Goal: Task Accomplishment & Management: Complete application form

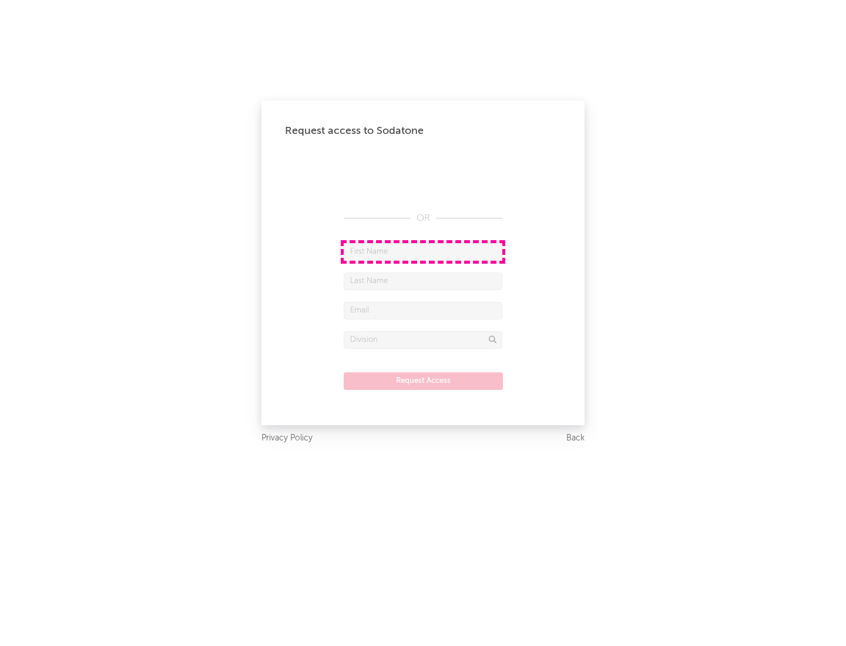
click at [423, 252] on input "text" at bounding box center [423, 252] width 159 height 18
type input "[PERSON_NAME]"
click at [423, 281] on input "text" at bounding box center [423, 282] width 159 height 18
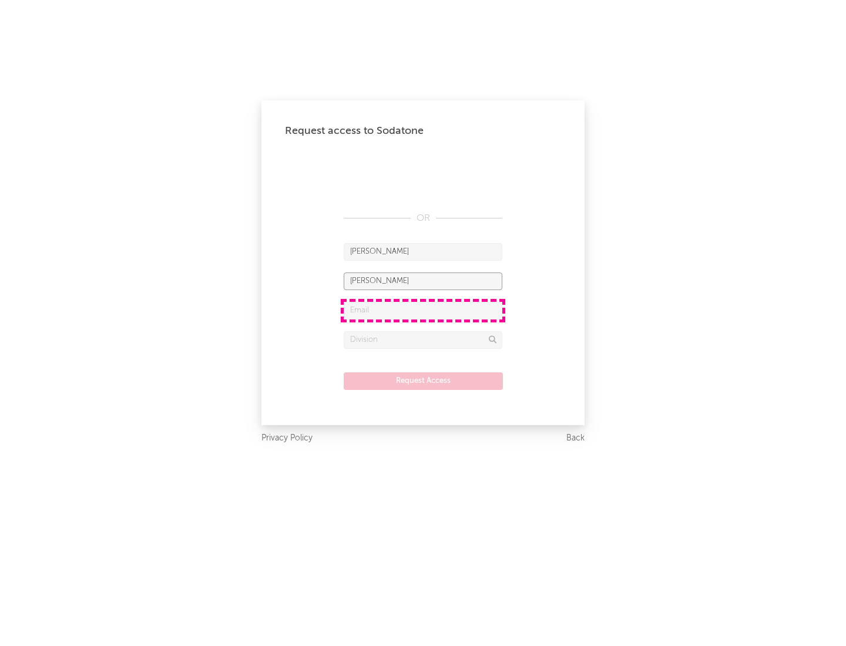
type input "[PERSON_NAME]"
click at [423, 310] on input "text" at bounding box center [423, 311] width 159 height 18
type input "[EMAIL_ADDRESS][DOMAIN_NAME]"
click at [423, 340] on input "text" at bounding box center [423, 340] width 159 height 18
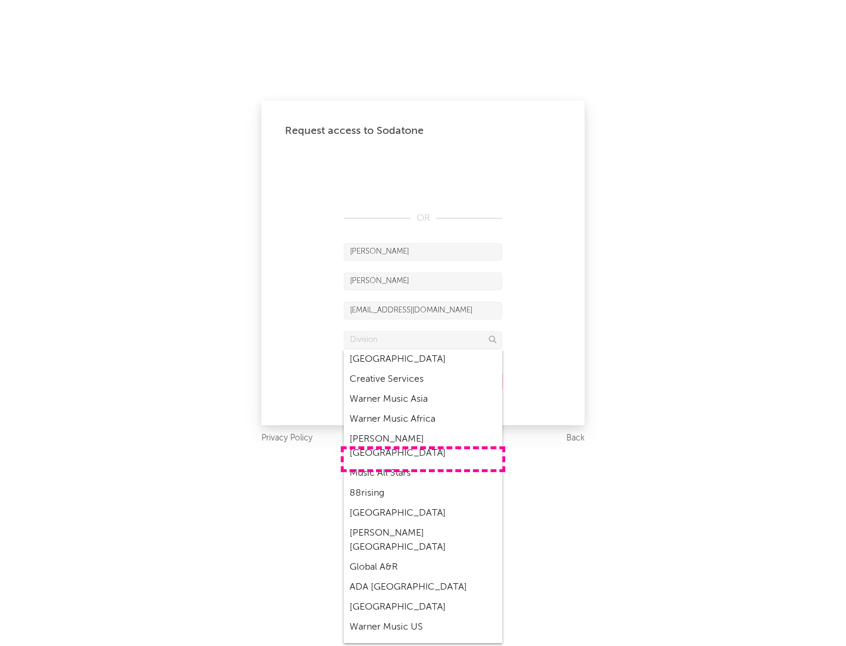
click at [423, 464] on div "Music All Stars" at bounding box center [423, 474] width 159 height 20
type input "Music All Stars"
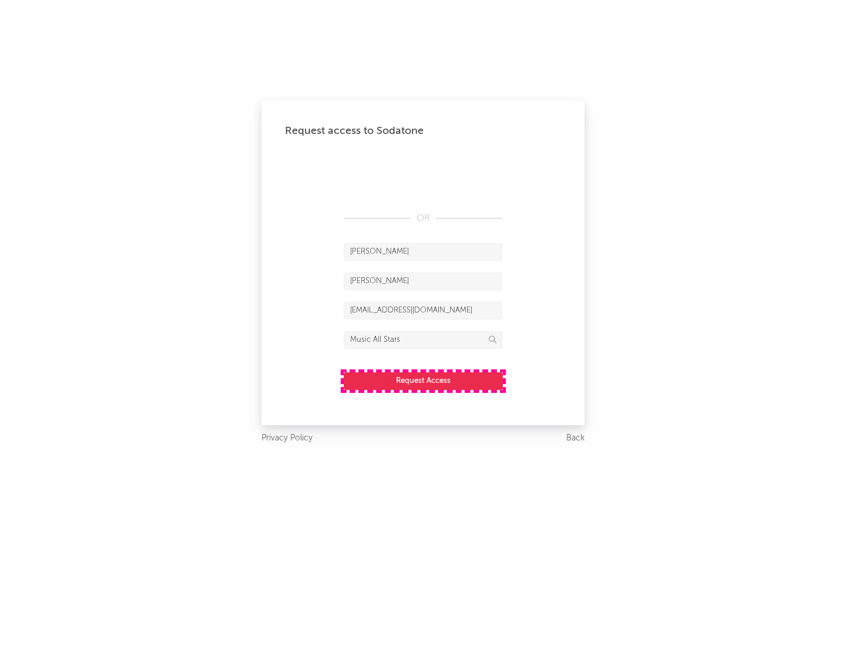
click at [423, 381] on button "Request Access" at bounding box center [423, 382] width 159 height 18
